Goal: Ask a question

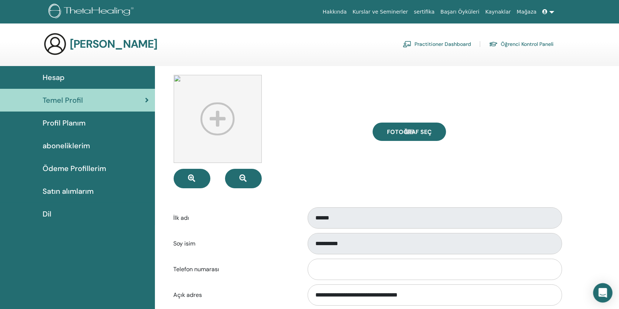
click at [605, 288] on div "Open Intercom Messenger" at bounding box center [603, 293] width 19 height 19
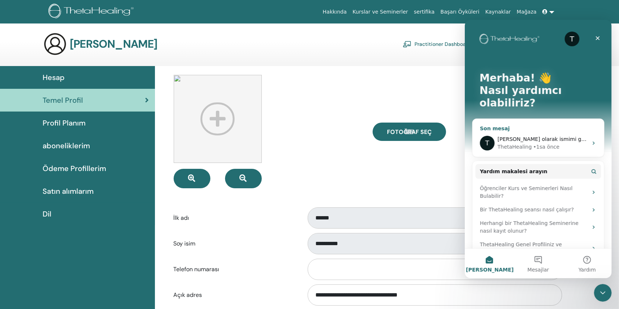
click at [568, 136] on span "[PERSON_NAME] olarak ismimi güncellemek istiyorum" at bounding box center [566, 139] width 139 height 6
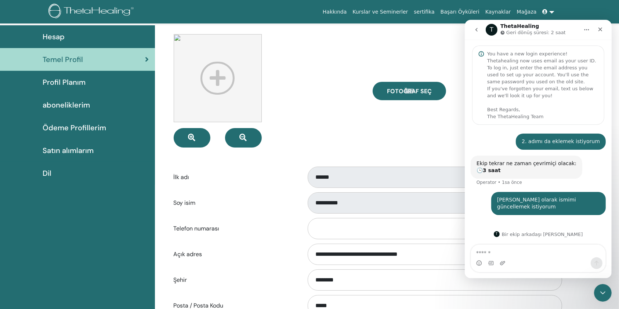
scroll to position [42, 0]
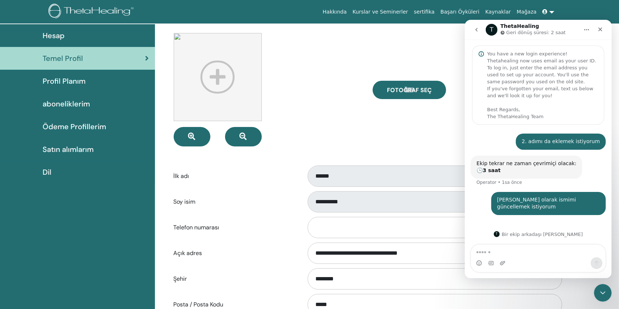
click at [545, 253] on textarea "Mesaj…" at bounding box center [538, 251] width 134 height 12
type textarea "**"
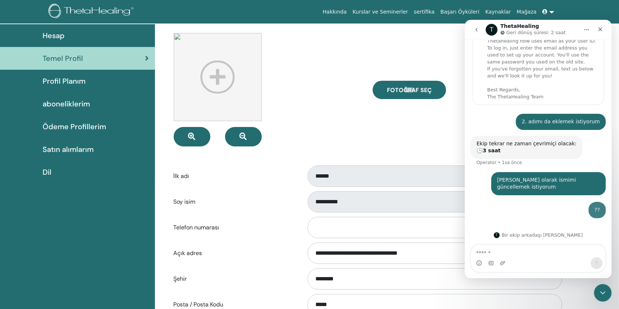
scroll to position [21, 0]
